Goal: Information Seeking & Learning: Find specific page/section

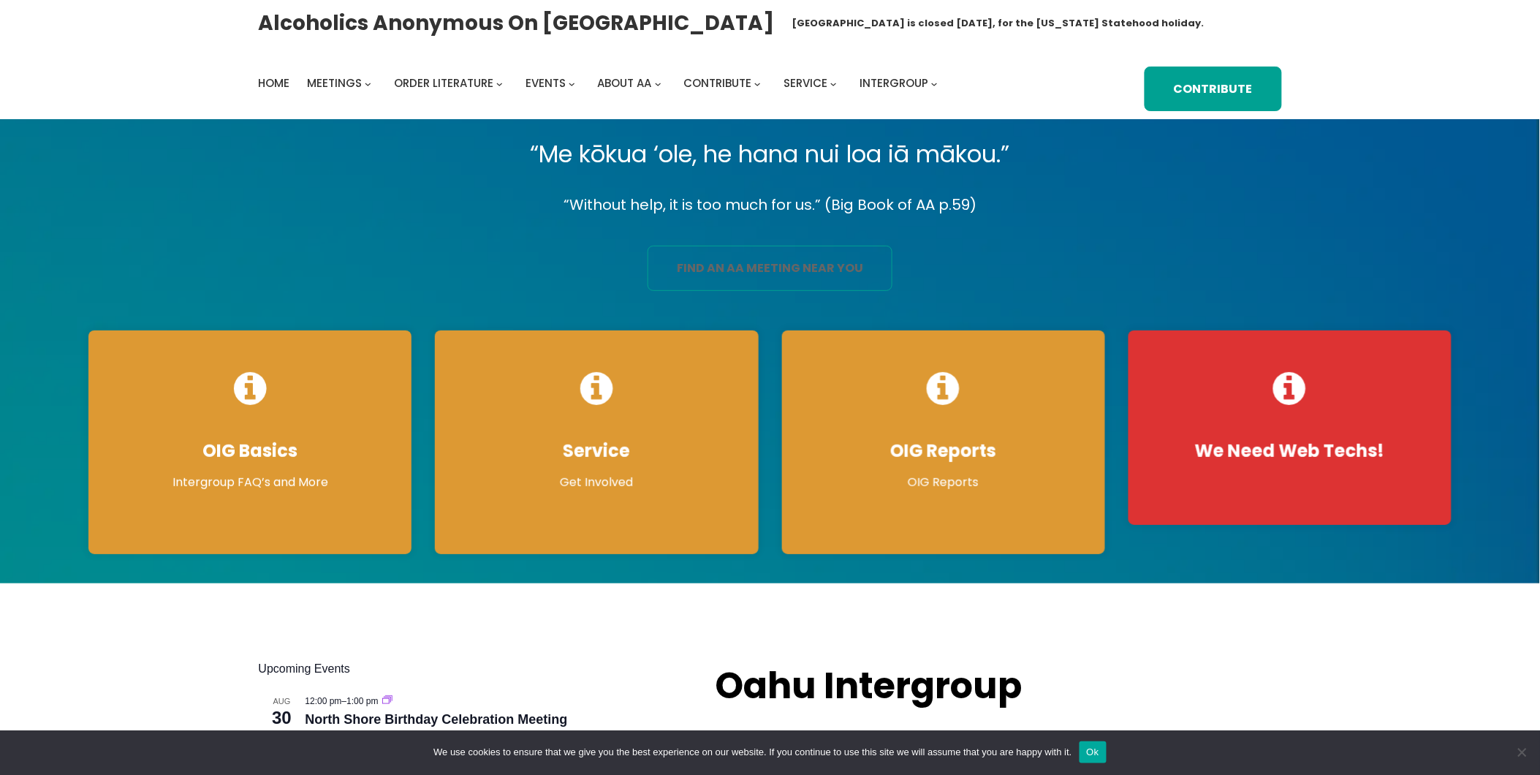
click at [710, 273] on link "find an aa meeting near you" at bounding box center [770, 268] width 245 height 45
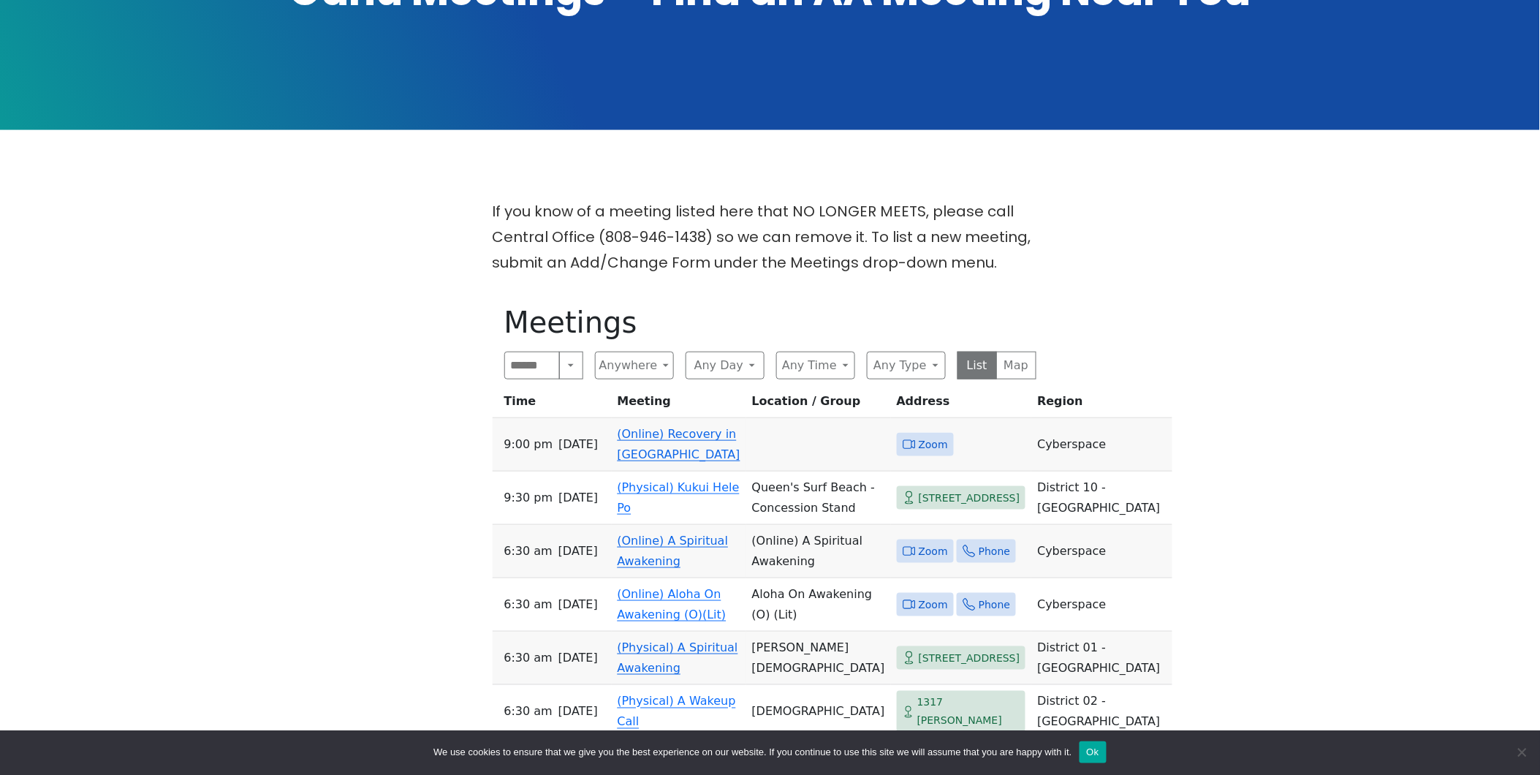
scroll to position [487, 0]
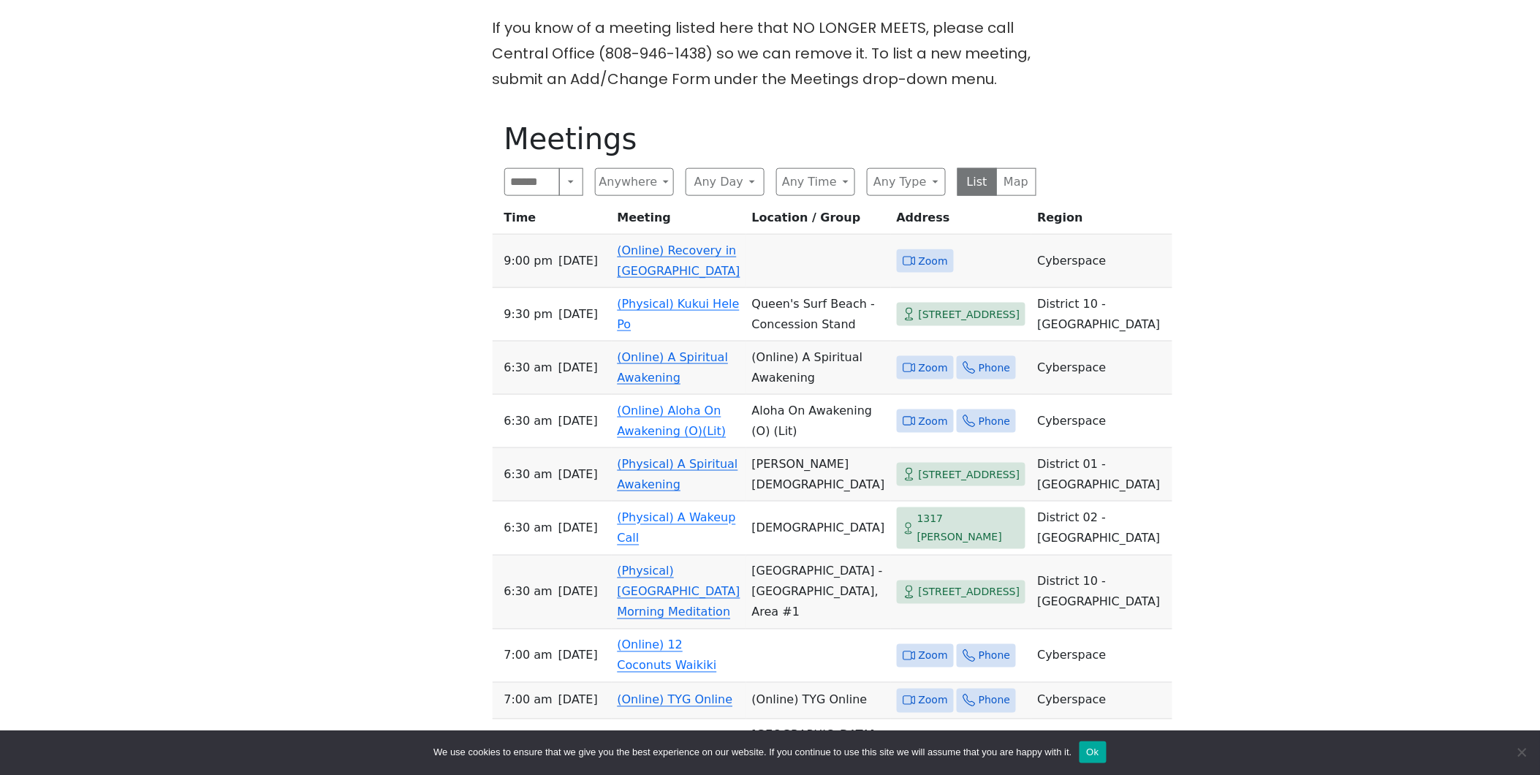
click at [630, 269] on link "(Online) Recovery in Da House" at bounding box center [679, 260] width 123 height 34
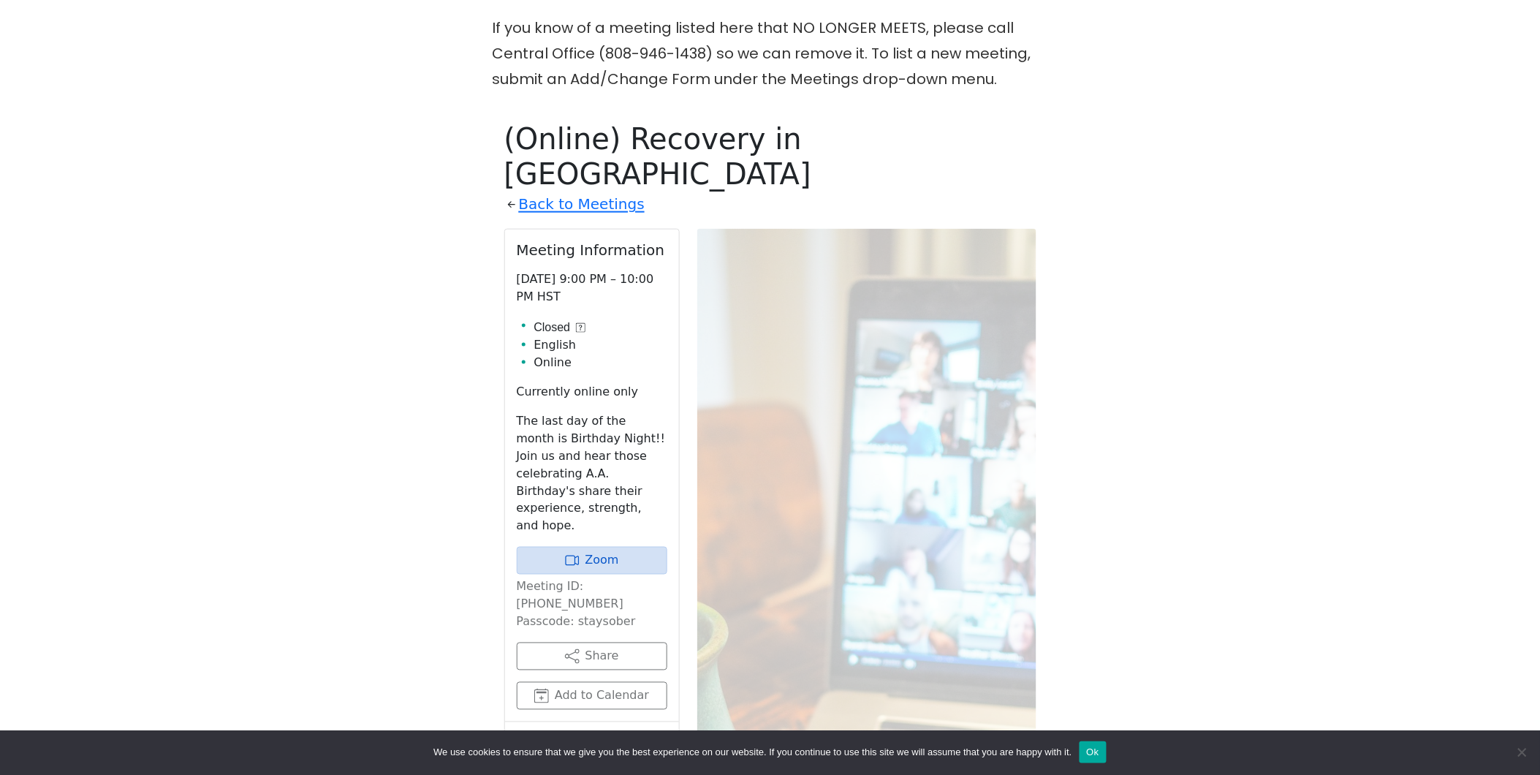
scroll to position [596, 0]
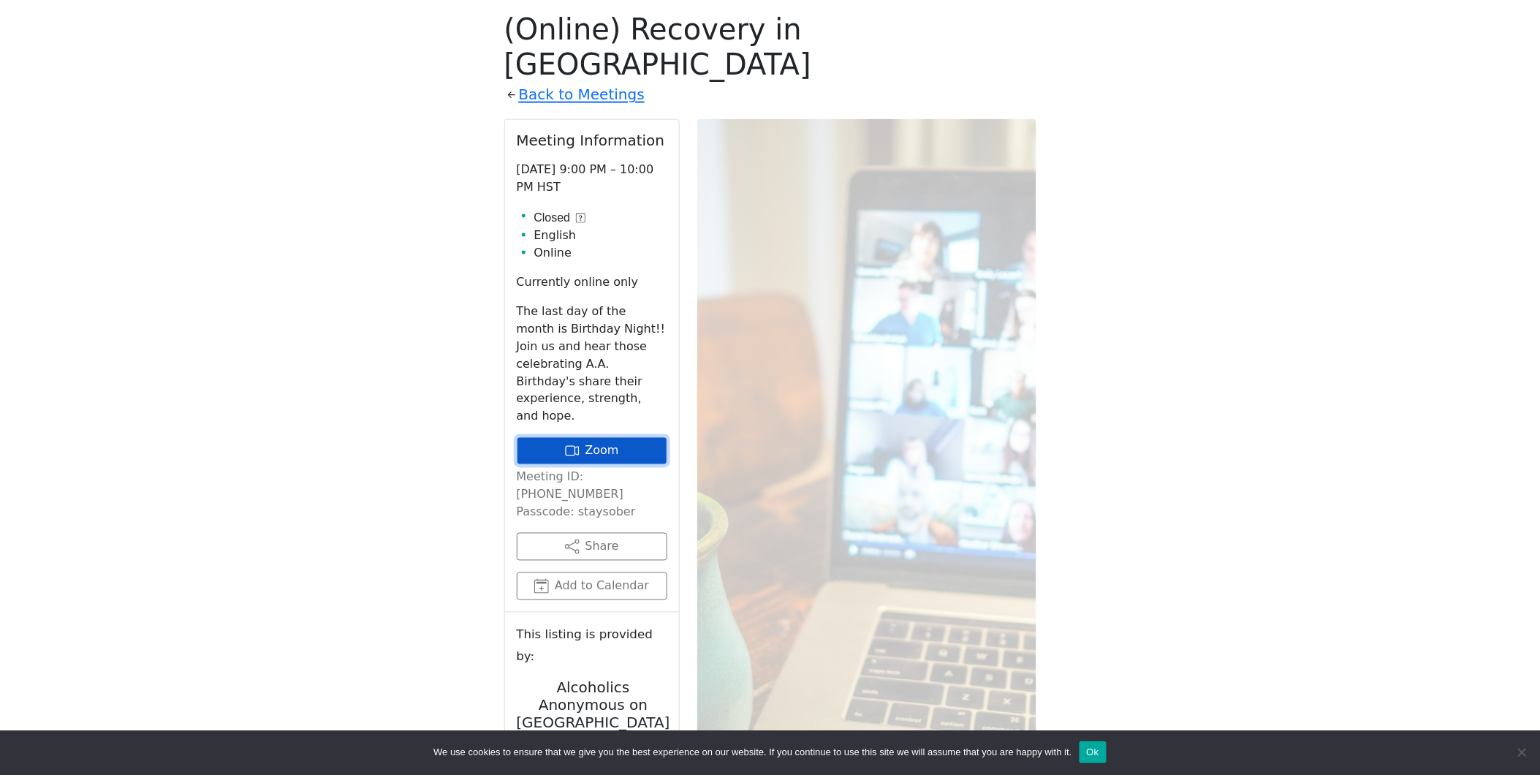
click at [553, 437] on link "Zoom" at bounding box center [592, 451] width 151 height 28
